Goal: Check status

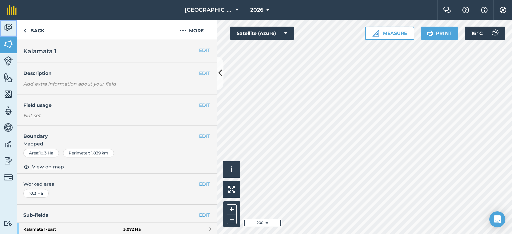
click at [4, 27] on img at bounding box center [8, 28] width 9 height 10
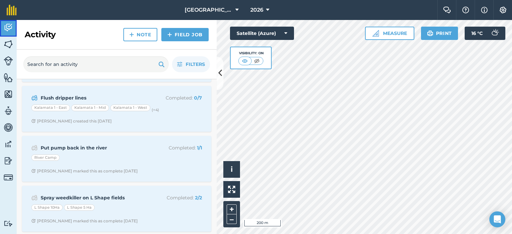
scroll to position [298, 0]
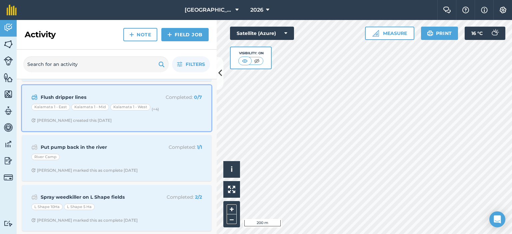
click at [176, 113] on div "Flush dripper lines Completed : 0 / 7 Kalamata 1 - [GEOGRAPHIC_DATA] 1 - [GEOGR…" at bounding box center [116, 108] width 181 height 38
